Goal: Transaction & Acquisition: Purchase product/service

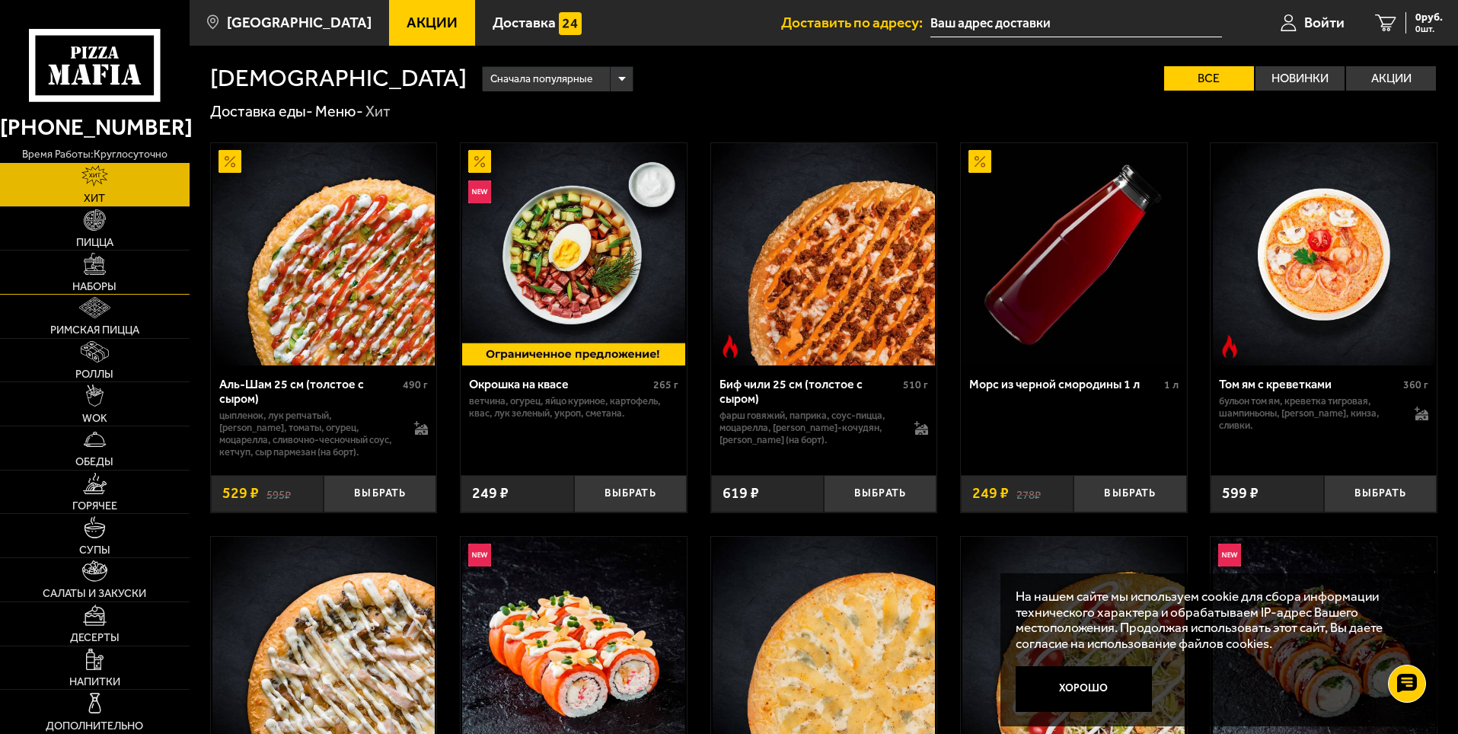
click at [94, 271] on img at bounding box center [94, 263] width 21 height 21
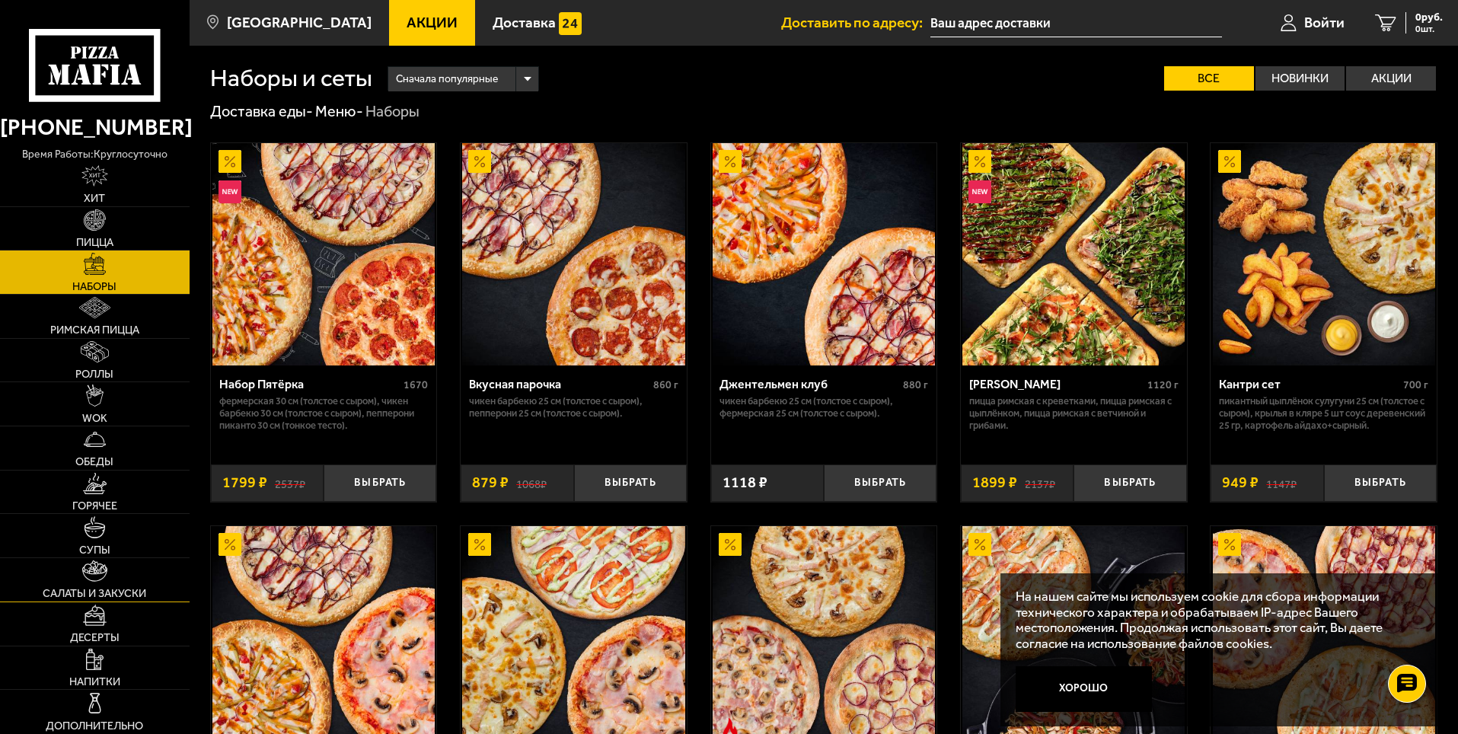
click at [104, 592] on span "Салаты и закуски" at bounding box center [95, 593] width 104 height 11
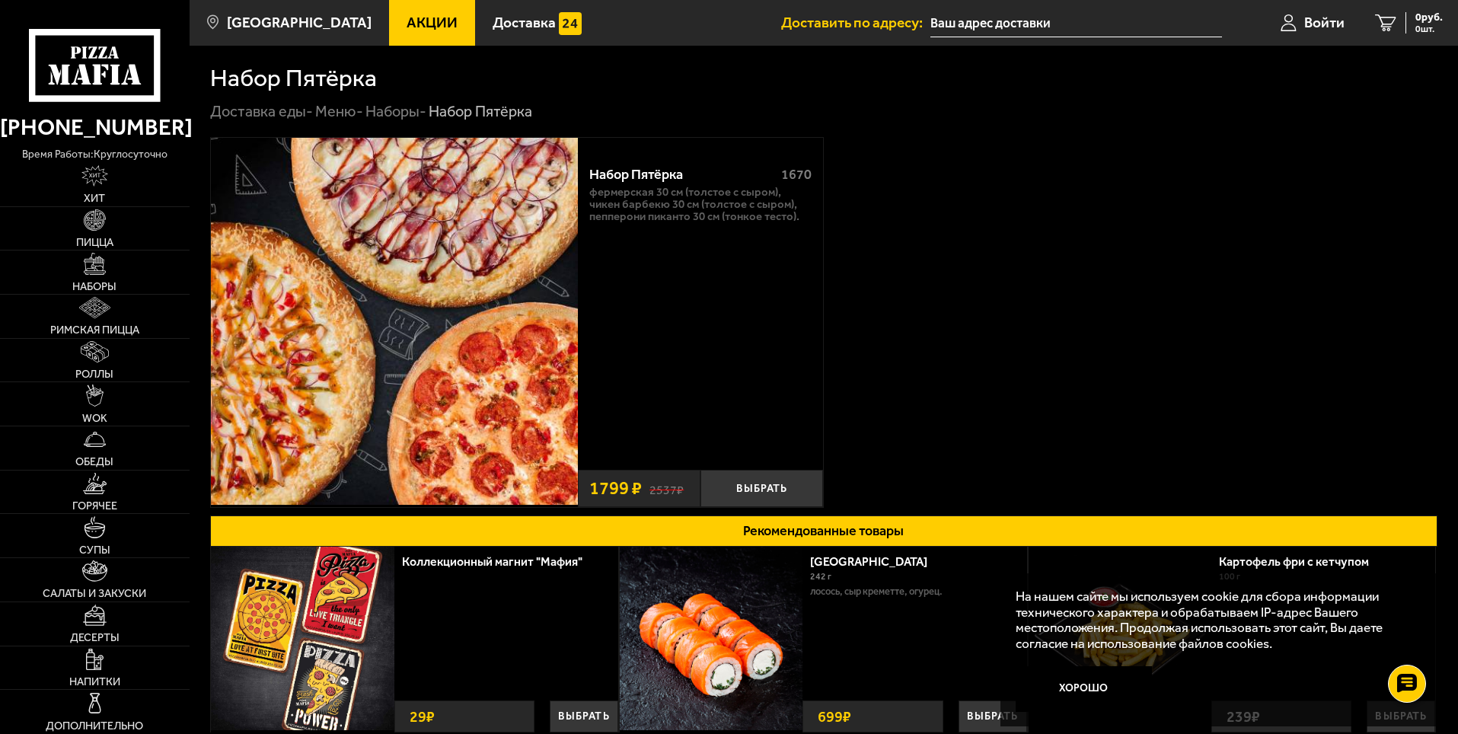
click at [394, 113] on link "Наборы -" at bounding box center [395, 111] width 61 height 18
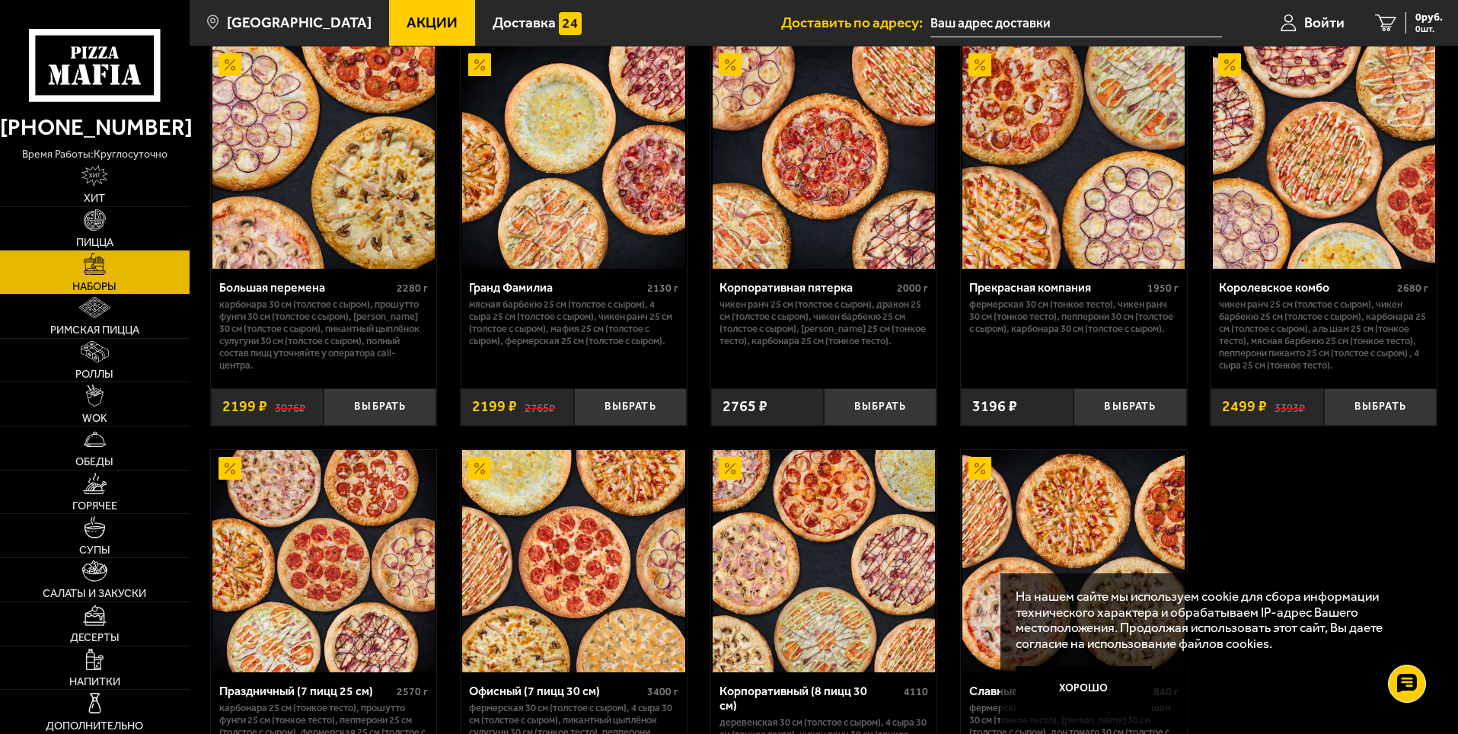
scroll to position [2055, 0]
